Goal: Task Accomplishment & Management: Manage account settings

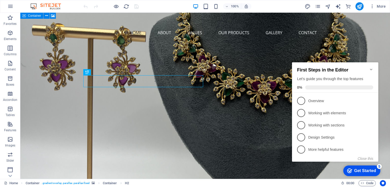
click at [371, 68] on icon "Minimize checklist" at bounding box center [371, 69] width 4 height 4
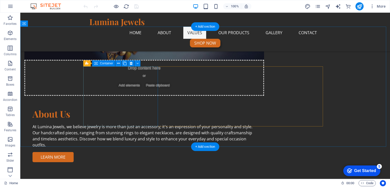
scroll to position [460, 0]
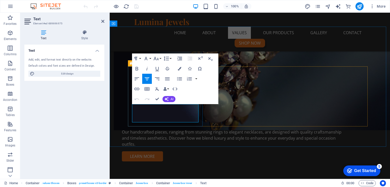
copy p "We prioritize superior craftsmanship in every piece we create."
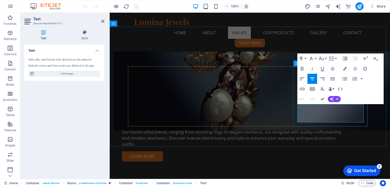
copy p "We aim to provide a premium shopping experience tailored to our customers."
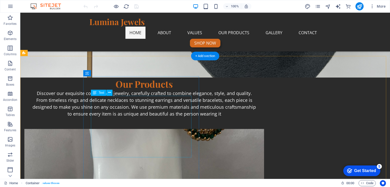
scroll to position [0, 0]
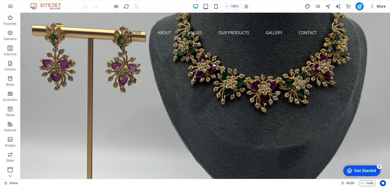
click at [382, 7] on span "More" at bounding box center [377, 6] width 16 height 5
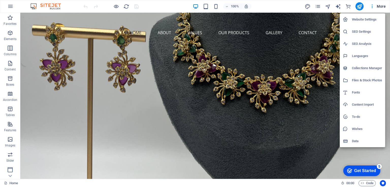
click at [375, 19] on h6 "Website Settings" at bounding box center [367, 19] width 30 height 6
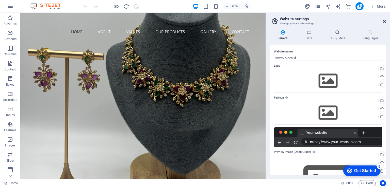
click at [383, 22] on icon at bounding box center [384, 21] width 3 height 4
